Goal: Information Seeking & Learning: Learn about a topic

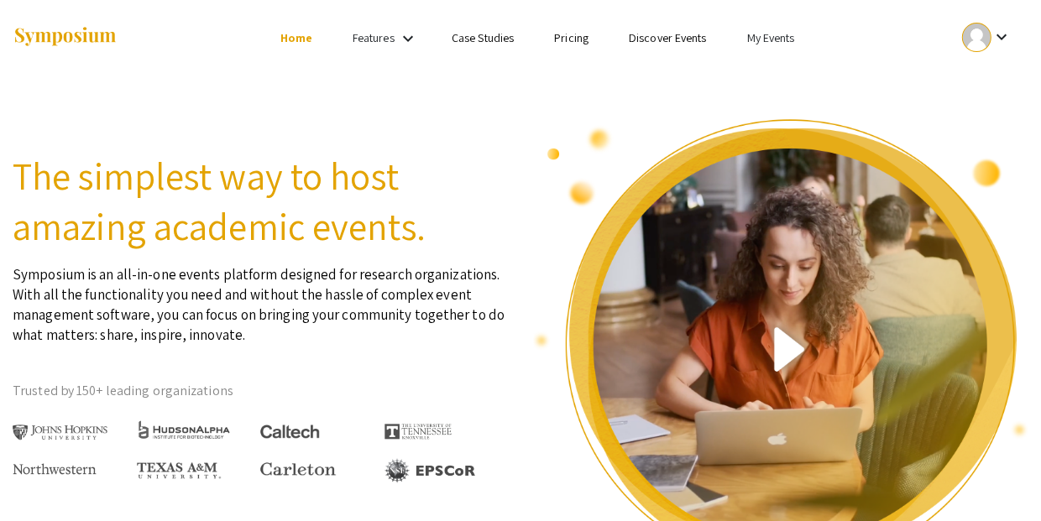
click at [750, 38] on link "My Events" at bounding box center [770, 37] width 48 height 15
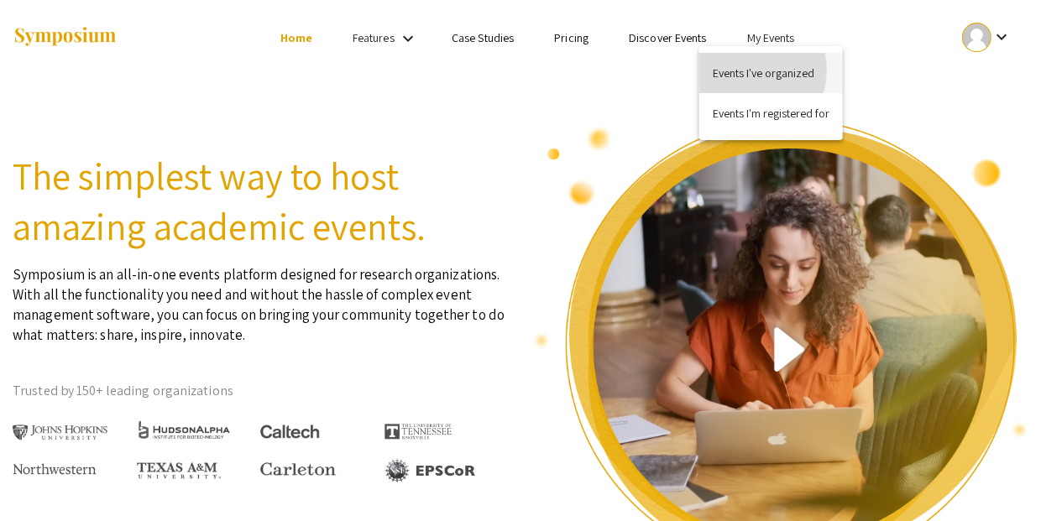
click at [743, 70] on button "Events I've organized" at bounding box center [771, 73] width 144 height 40
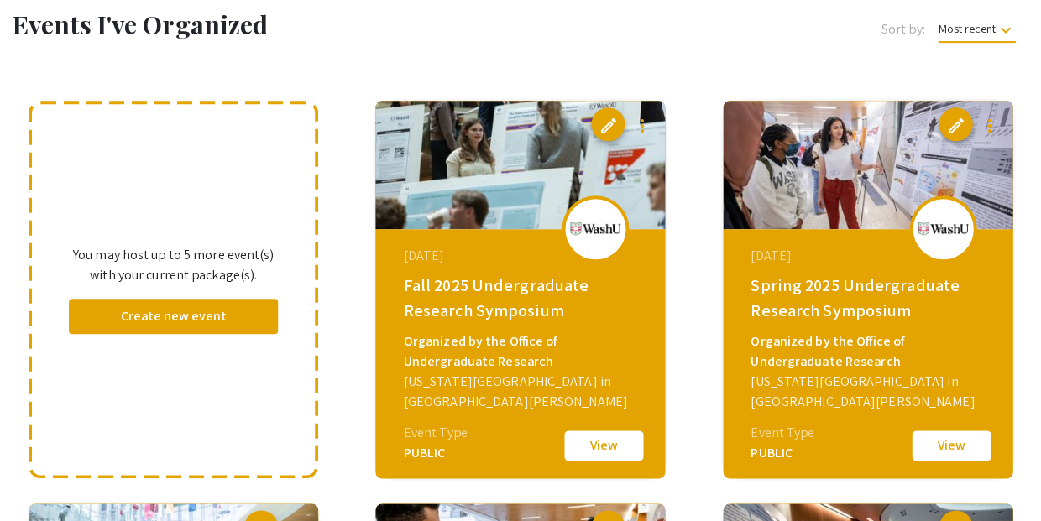
scroll to position [88, 0]
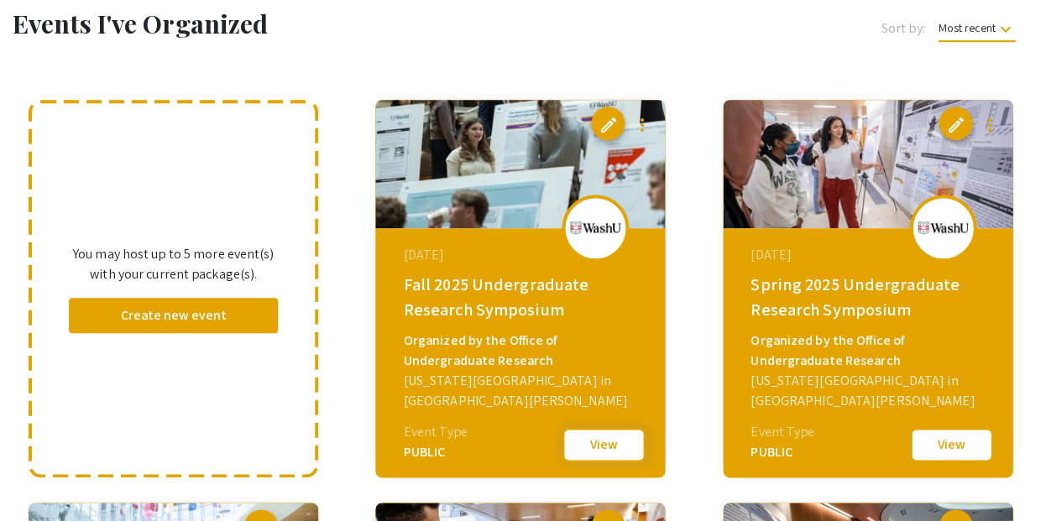
click at [603, 435] on button "View" at bounding box center [604, 444] width 84 height 35
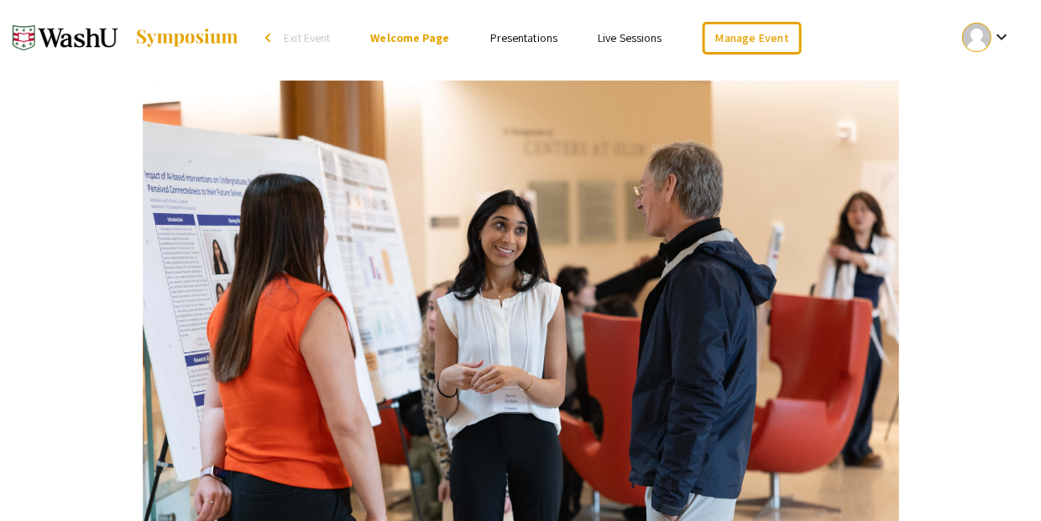
click at [511, 34] on link "Presentations" at bounding box center [523, 37] width 67 height 15
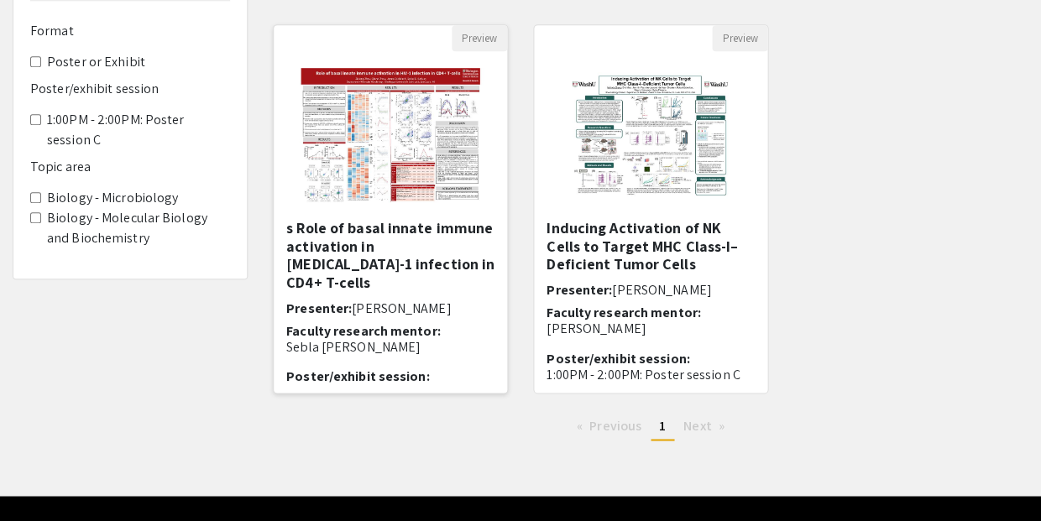
click at [423, 145] on img at bounding box center [391, 135] width 224 height 168
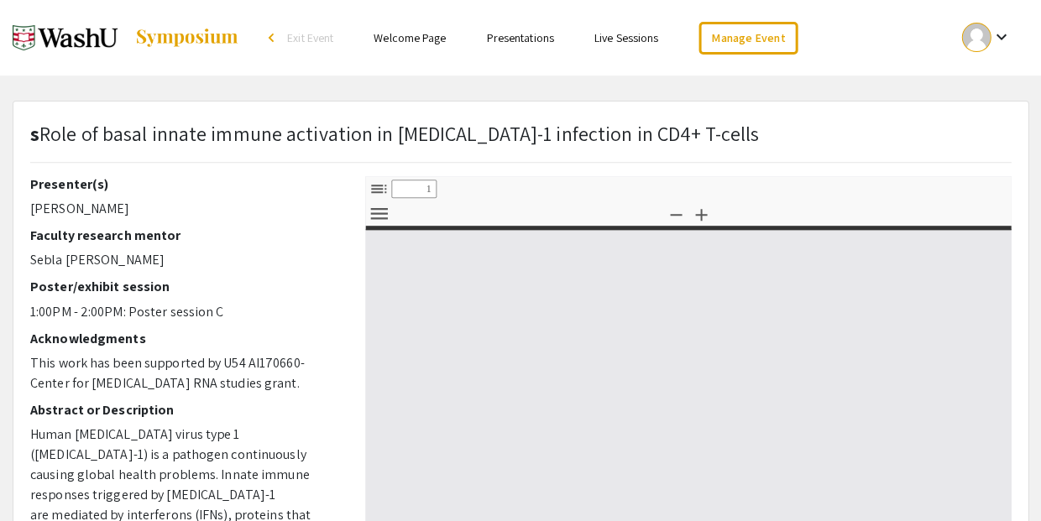
select select "custom"
type input "0"
select select "custom"
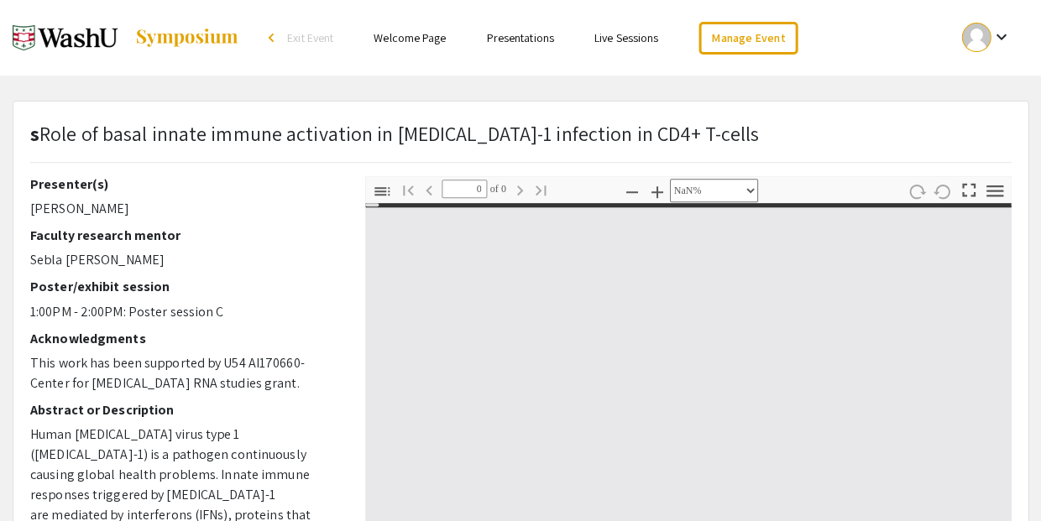
type input "1"
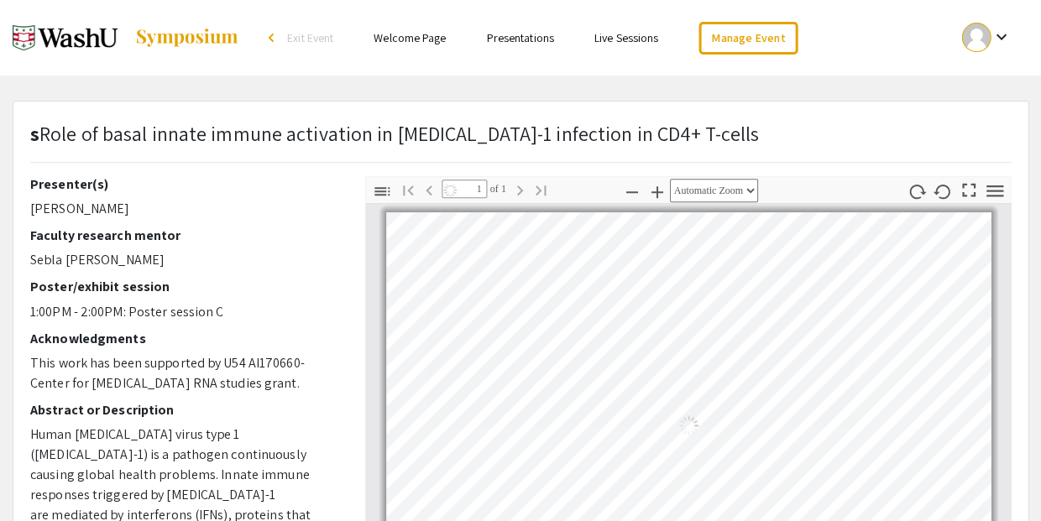
select select "auto"
click at [536, 32] on link "Presentations" at bounding box center [519, 37] width 67 height 15
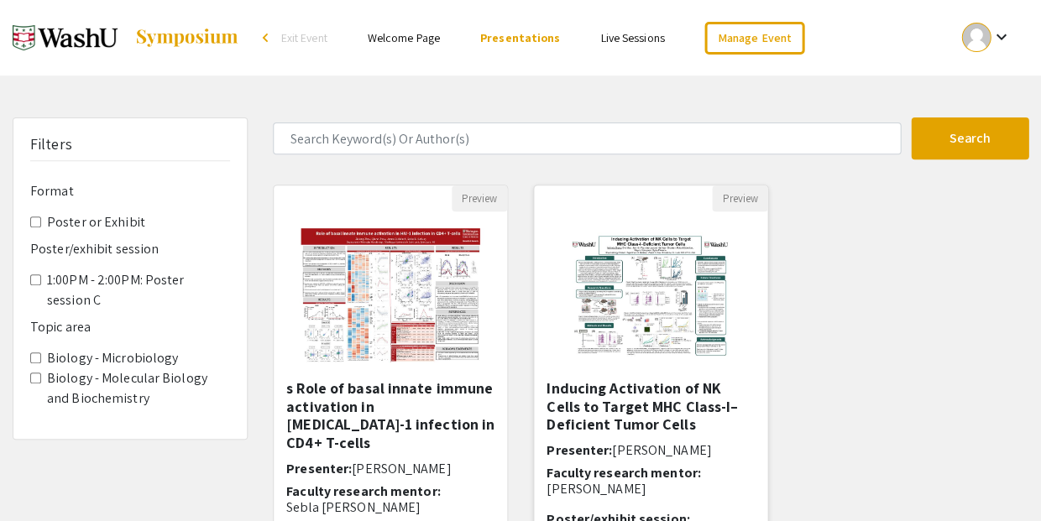
click at [639, 241] on img at bounding box center [650, 296] width 207 height 168
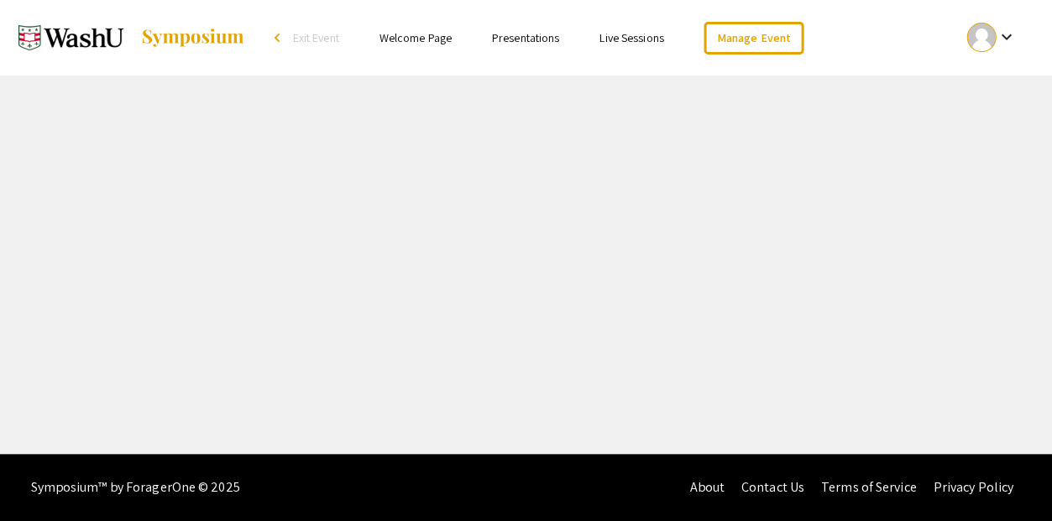
select select "custom"
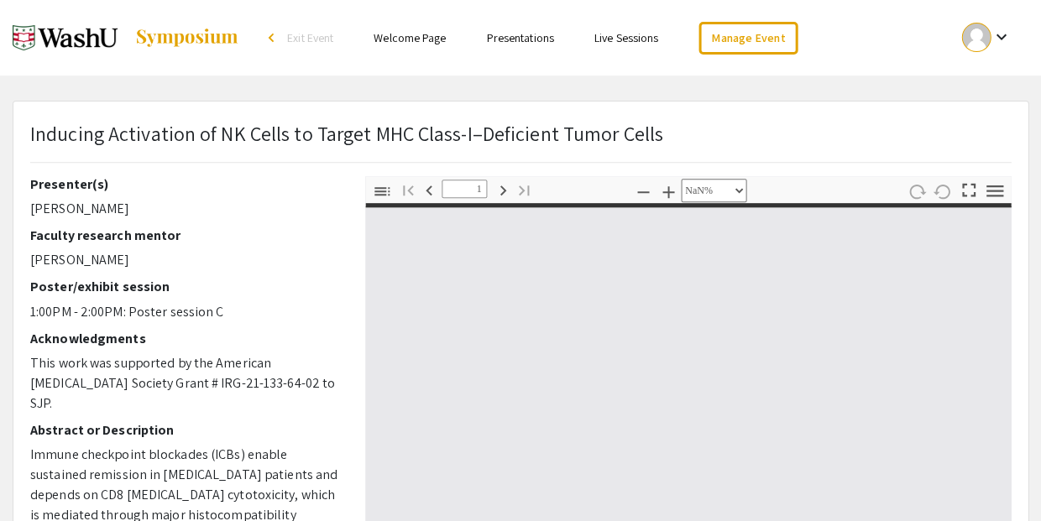
type input "0"
select select "custom"
type input "1"
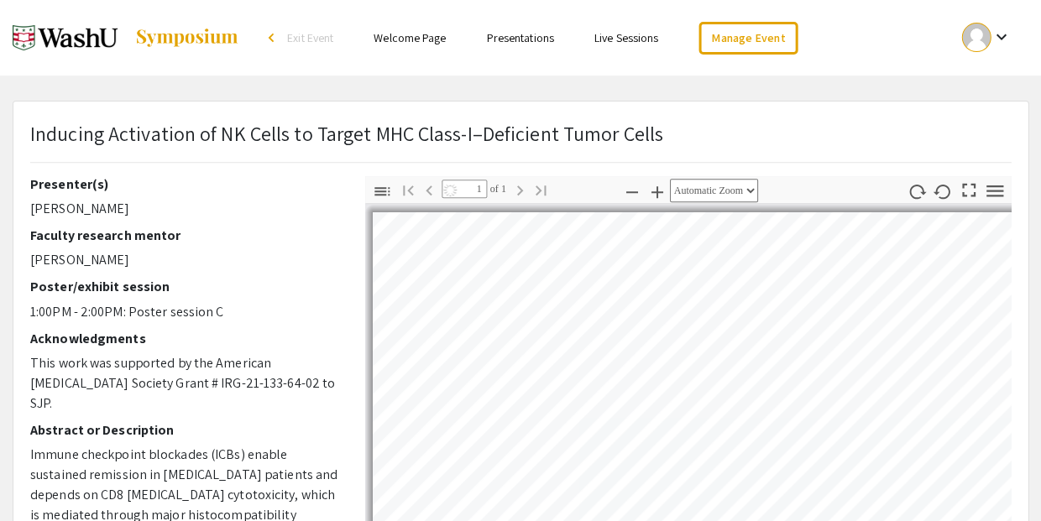
select select "auto"
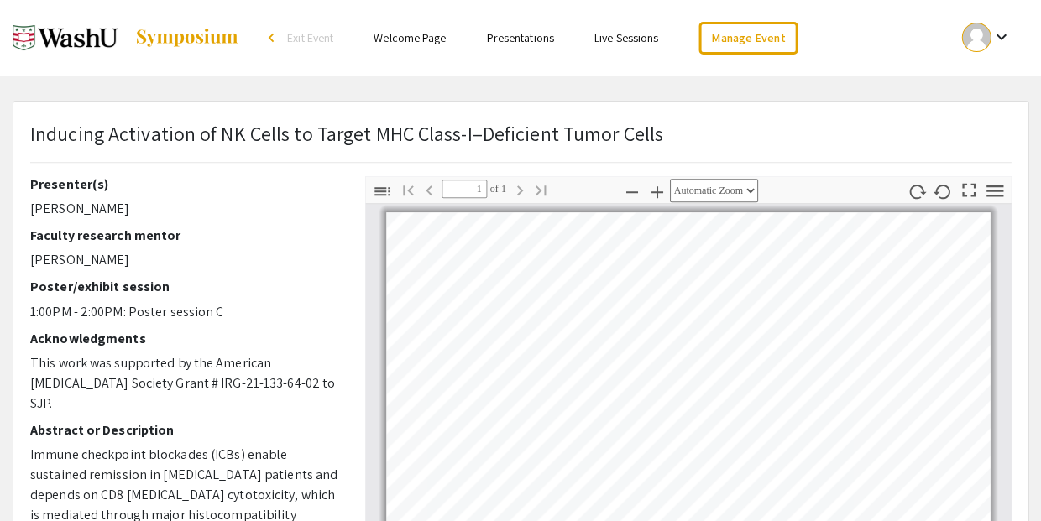
click at [527, 39] on link "Presentations" at bounding box center [519, 37] width 67 height 15
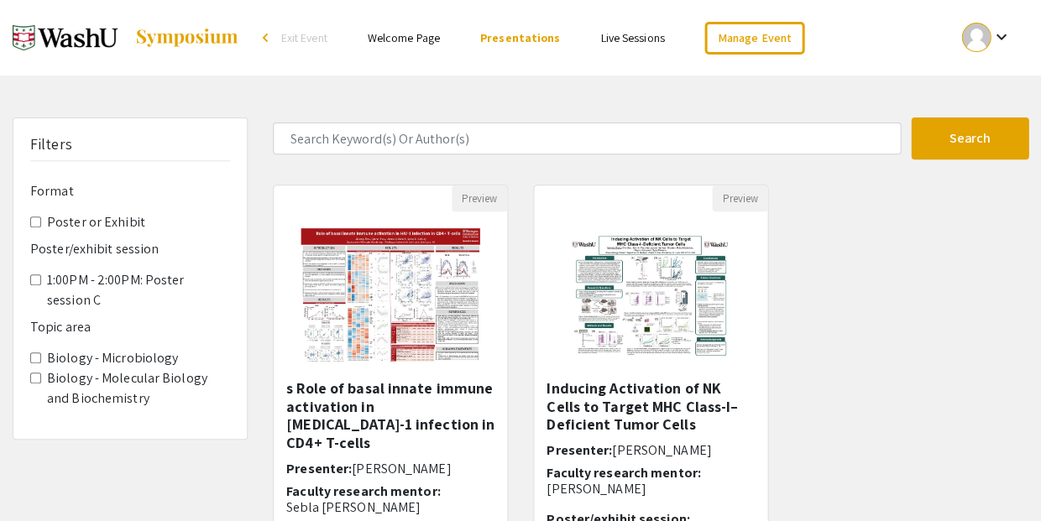
scroll to position [72, 0]
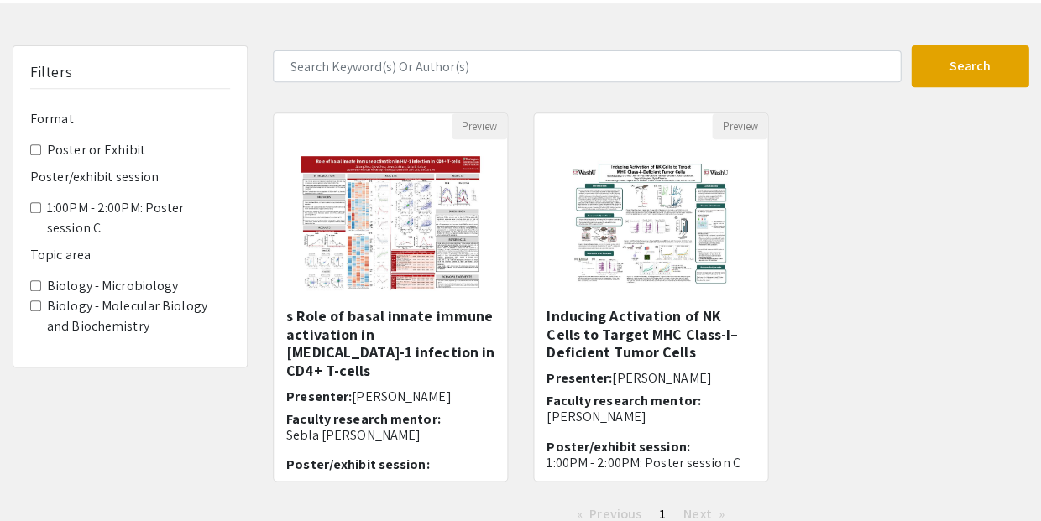
click at [834, 259] on div "Preview s Role of basal innate immune activation in [MEDICAL_DATA]-1 infection …" at bounding box center [650, 308] width 781 height 390
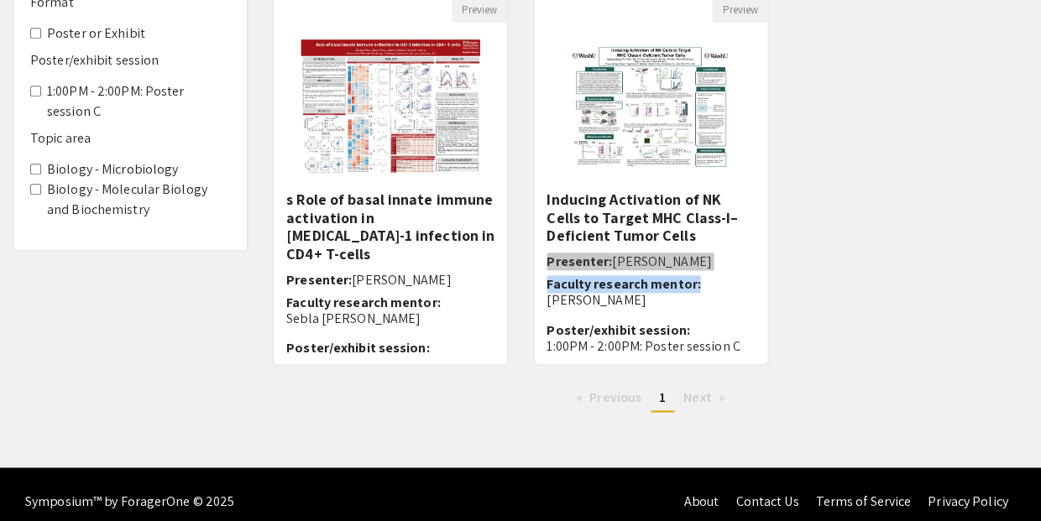
click at [874, 205] on div "Preview s Role of basal innate immune activation in [MEDICAL_DATA]-1 infection …" at bounding box center [650, 191] width 781 height 390
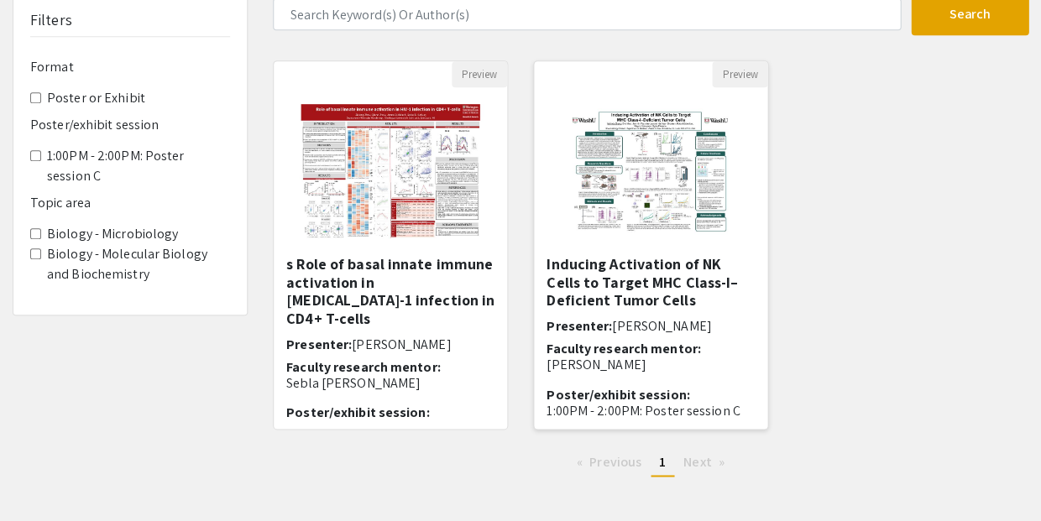
scroll to position [96, 0]
